Goal: Information Seeking & Learning: Check status

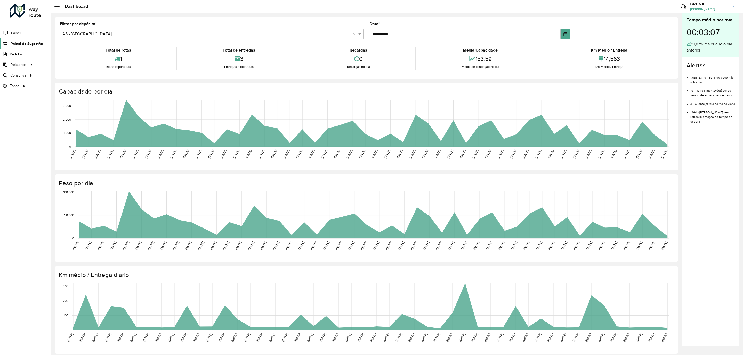
click at [26, 43] on span "Painel de Sugestão" at bounding box center [27, 43] width 32 height 5
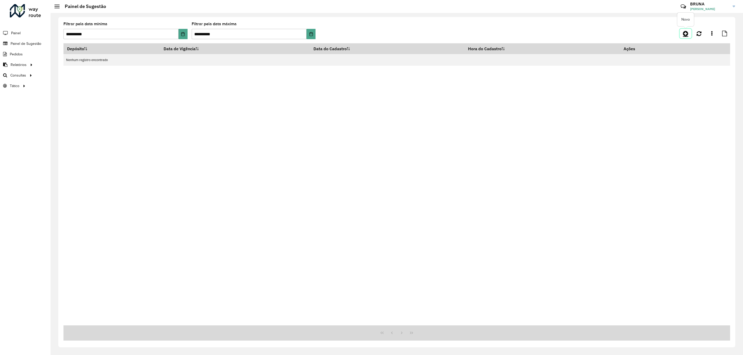
click at [687, 30] on link at bounding box center [686, 33] width 12 height 9
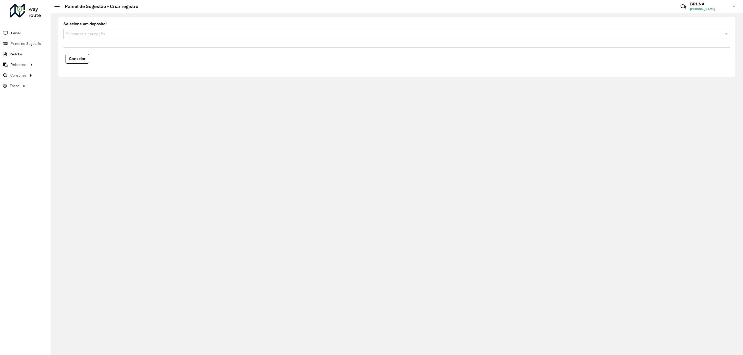
click at [151, 34] on input "text" at bounding box center [391, 34] width 651 height 6
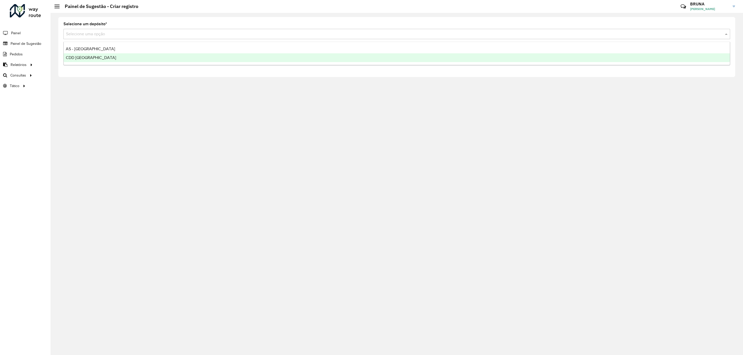
click at [112, 56] on div "CDD [GEOGRAPHIC_DATA]" at bounding box center [397, 57] width 666 height 9
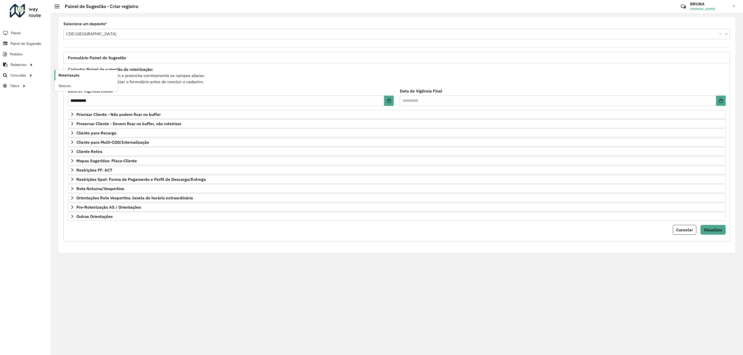
click at [63, 77] on span "Roteirização" at bounding box center [69, 75] width 21 height 5
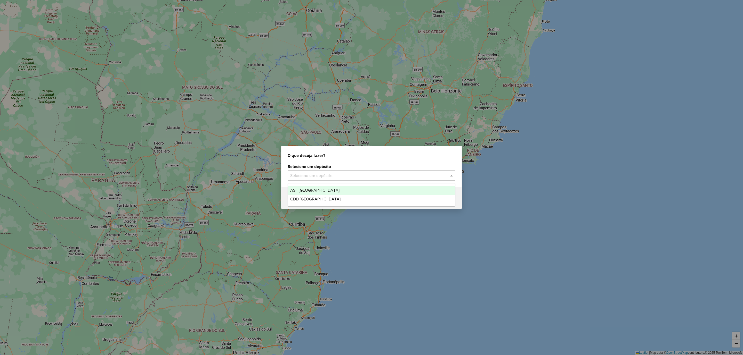
click at [345, 174] on input "text" at bounding box center [366, 176] width 152 height 6
click at [351, 197] on div "CDD [GEOGRAPHIC_DATA]" at bounding box center [371, 199] width 167 height 9
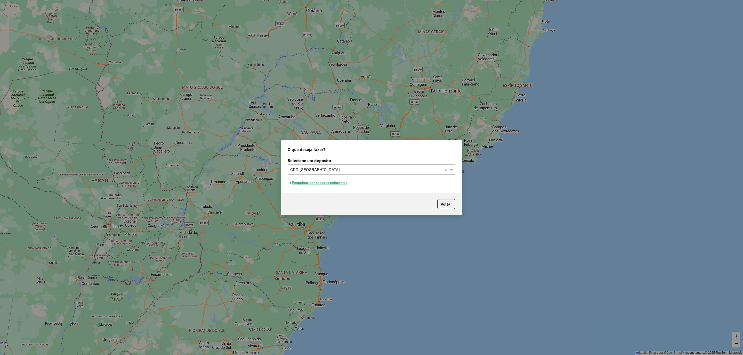
click at [331, 184] on button "Pesquisar por sessões existentes" at bounding box center [319, 183] width 62 height 8
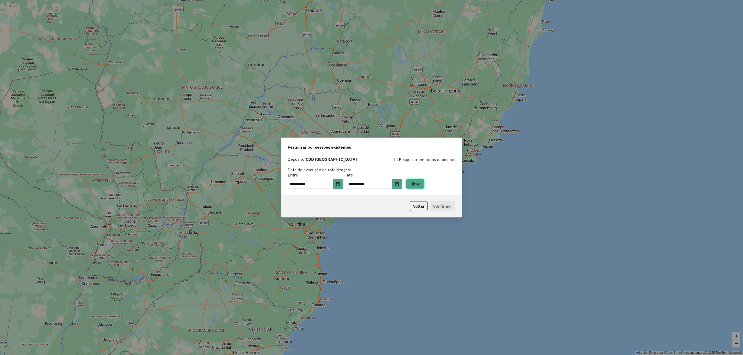
click at [424, 186] on button "Filtrar" at bounding box center [415, 184] width 18 height 10
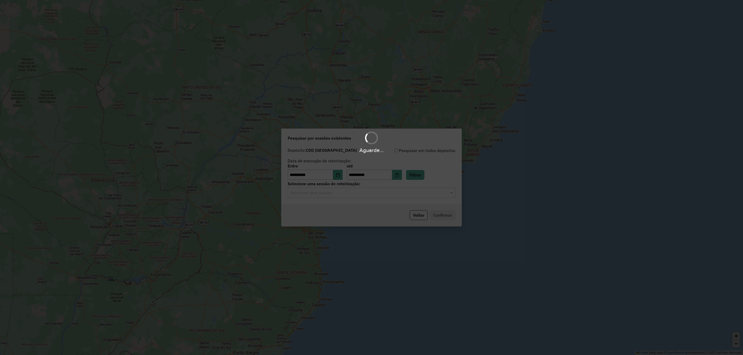
click at [310, 193] on input "text" at bounding box center [366, 193] width 152 height 6
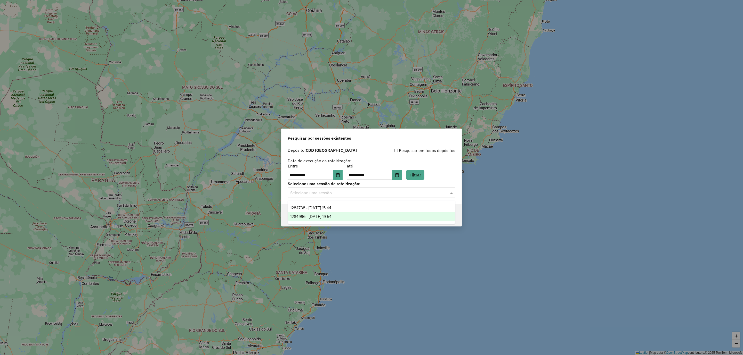
click at [323, 215] on span "1284996 - 29/09/2025 19:54" at bounding box center [310, 217] width 41 height 4
click at [444, 216] on button "Confirmar" at bounding box center [443, 216] width 26 height 10
click at [366, 191] on input "text" at bounding box center [366, 193] width 152 height 6
click at [349, 209] on div "1284738 - 29/09/2025 15:44" at bounding box center [371, 208] width 167 height 9
click at [448, 215] on button "Confirmar" at bounding box center [443, 216] width 26 height 10
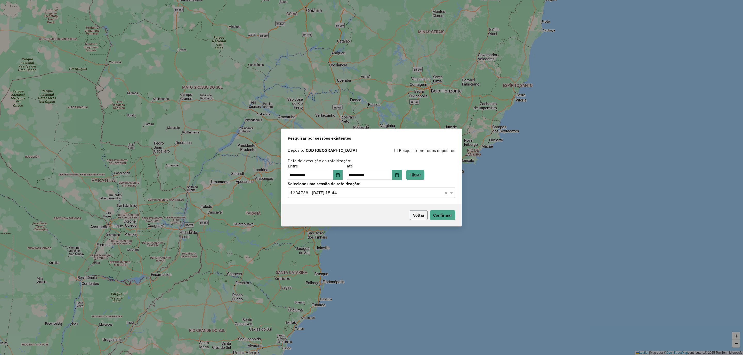
click at [416, 218] on button "Voltar" at bounding box center [419, 216] width 18 height 10
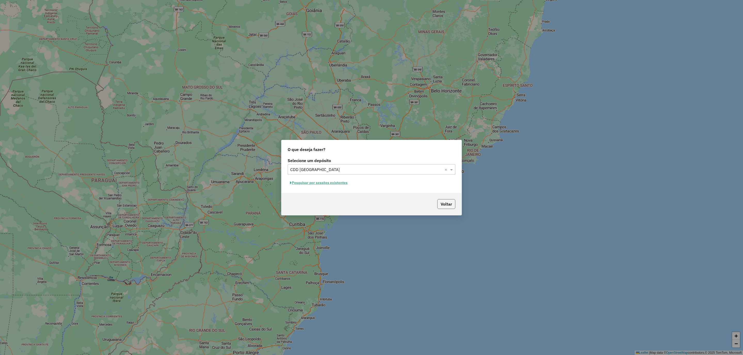
click at [445, 205] on button "Voltar" at bounding box center [446, 204] width 18 height 10
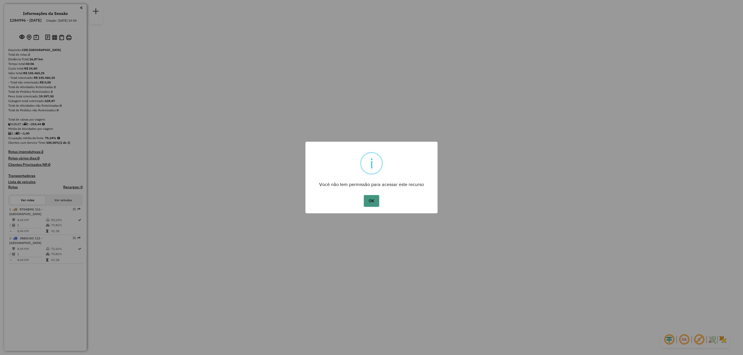
click at [369, 201] on button "OK" at bounding box center [371, 201] width 15 height 12
click at [367, 197] on button "OK" at bounding box center [371, 201] width 15 height 12
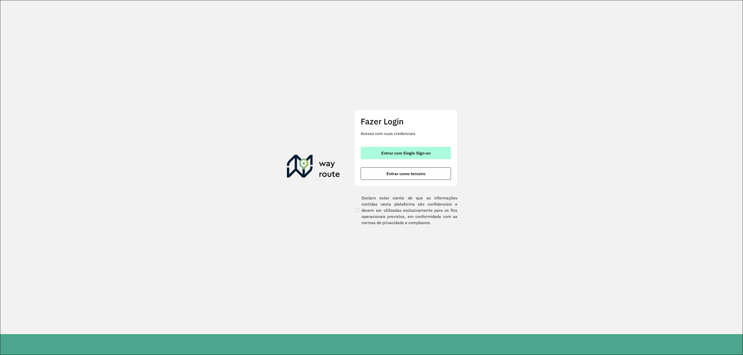
click at [416, 155] on span "Entrar com Single Sign-on" at bounding box center [405, 153] width 49 height 4
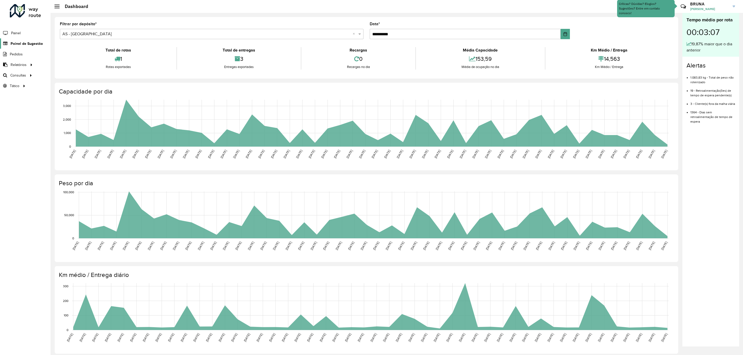
click at [26, 44] on span "Painel de Sugestão" at bounding box center [27, 43] width 32 height 5
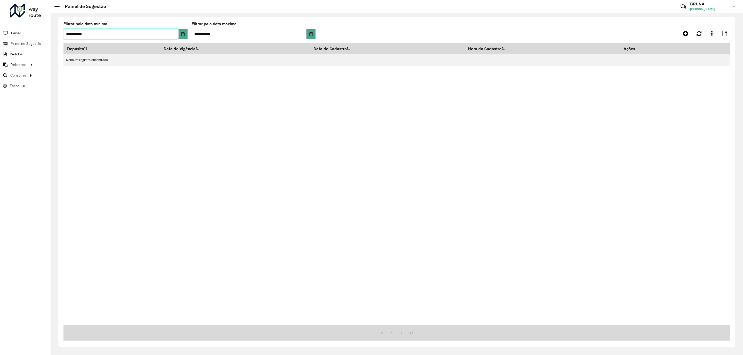
click at [134, 39] on input "**********" at bounding box center [120, 34] width 115 height 10
click at [181, 30] on button "Choose Date" at bounding box center [183, 34] width 9 height 10
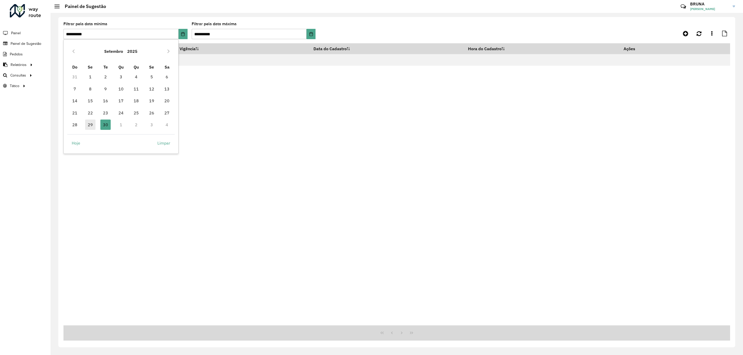
click at [89, 124] on span "29" at bounding box center [90, 125] width 10 height 10
type input "**********"
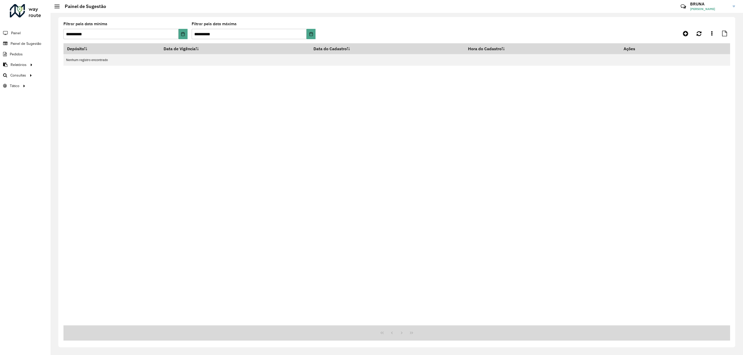
click at [0, 0] on div "Aguarde..." at bounding box center [0, 0] width 0 height 0
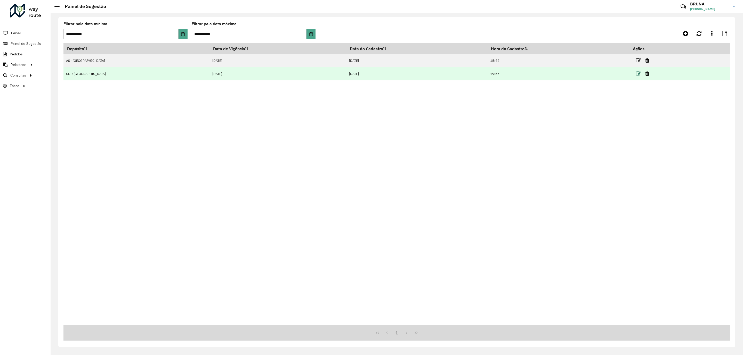
click at [636, 72] on icon at bounding box center [638, 73] width 5 height 5
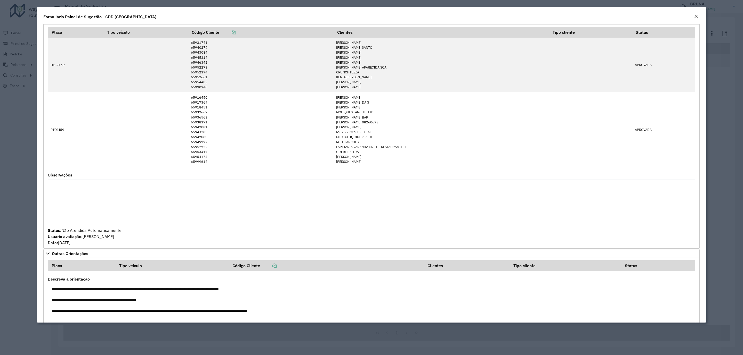
scroll to position [309, 0]
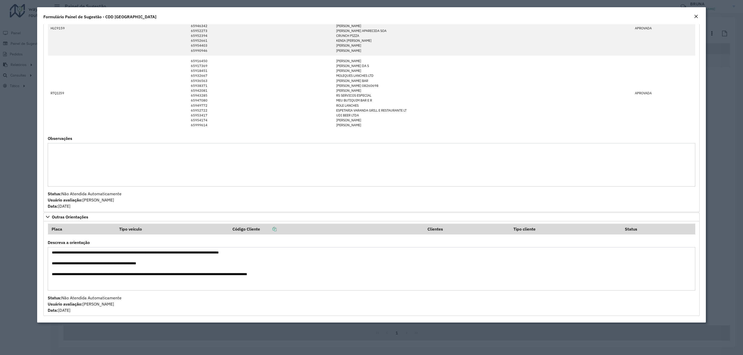
click at [55, 253] on textarea "**********" at bounding box center [372, 269] width 648 height 44
drag, startPoint x: 99, startPoint y: 265, endPoint x: 39, endPoint y: 265, distance: 59.1
click at [39, 265] on div "**********" at bounding box center [371, 173] width 669 height 299
click at [98, 260] on textarea "**********" at bounding box center [372, 269] width 648 height 44
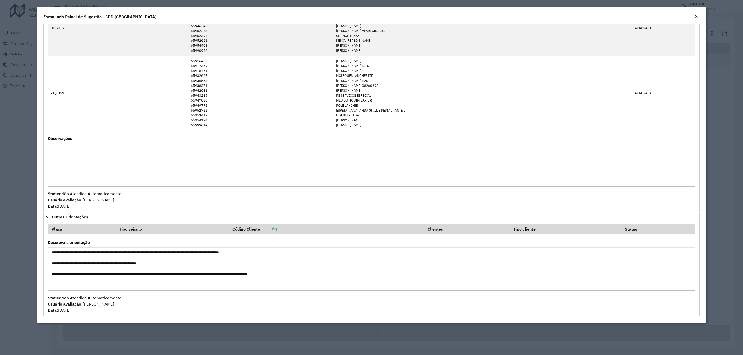
drag, startPoint x: 91, startPoint y: 263, endPoint x: 48, endPoint y: 265, distance: 43.1
click at [48, 265] on textarea "**********" at bounding box center [372, 269] width 648 height 44
click at [697, 15] on em "Close" at bounding box center [696, 16] width 4 height 4
